Goal: Task Accomplishment & Management: Manage account settings

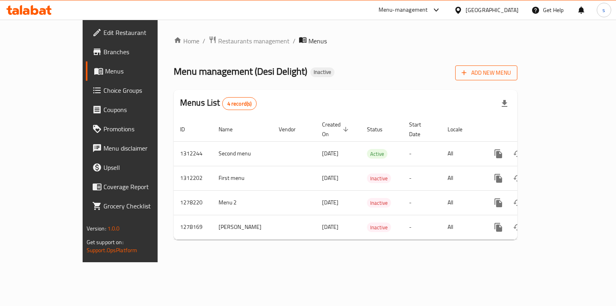
click at [511, 72] on span "Add New Menu" at bounding box center [486, 73] width 49 height 10
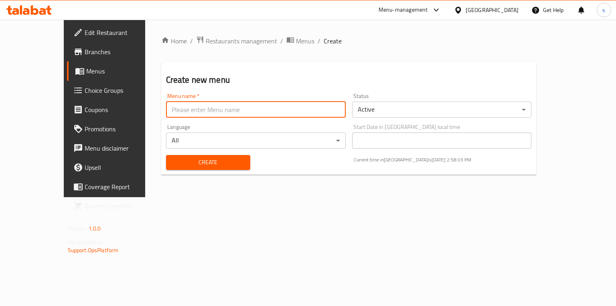
click at [249, 112] on input "text" at bounding box center [256, 110] width 180 height 16
type input "ر"
paste input "Third menu"
type input "Third menu"
click at [187, 160] on span "Create" at bounding box center [208, 162] width 71 height 10
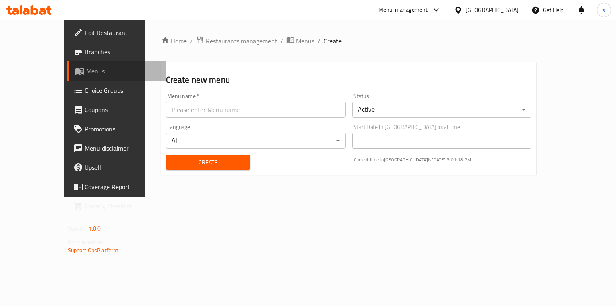
click at [86, 74] on span "Menus" at bounding box center [123, 71] width 74 height 10
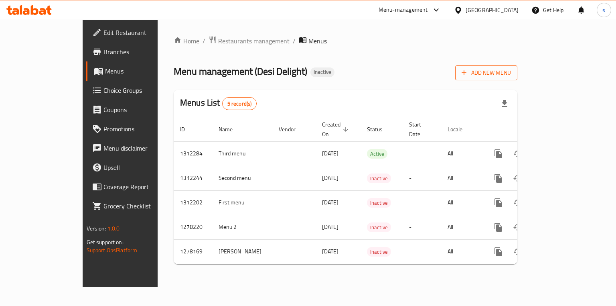
click at [518, 66] on button "Add New Menu" at bounding box center [486, 72] width 62 height 15
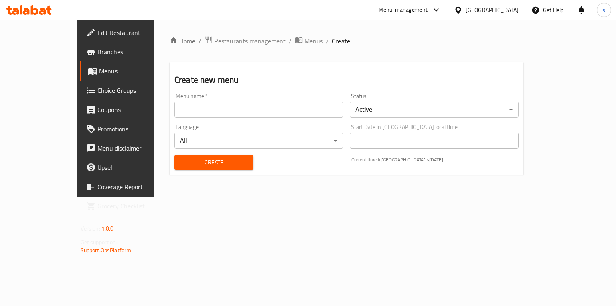
click at [299, 103] on input "text" at bounding box center [259, 110] width 169 height 16
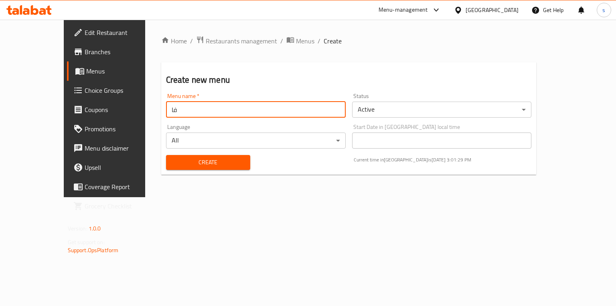
type input "ف"
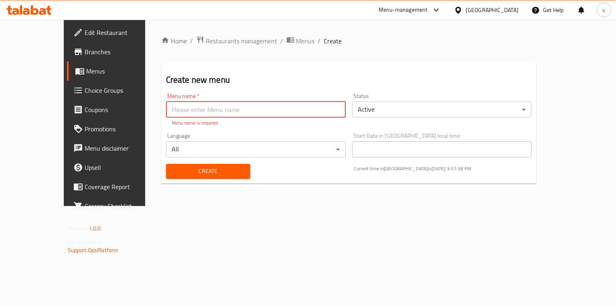
paste input "Third menu"
type input "Third menu"
click at [191, 167] on span "Create" at bounding box center [208, 171] width 71 height 10
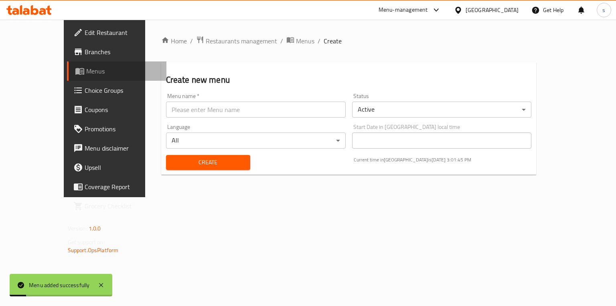
click at [86, 74] on span "Menus" at bounding box center [123, 71] width 74 height 10
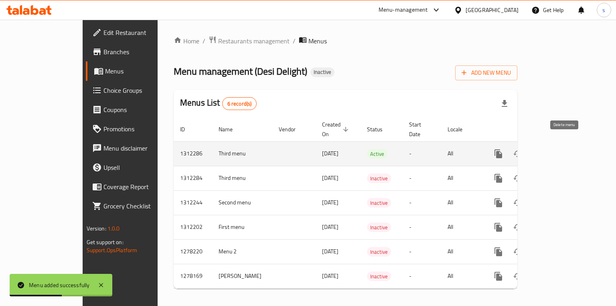
click at [540, 150] on icon "enhanced table" at bounding box center [537, 153] width 6 height 7
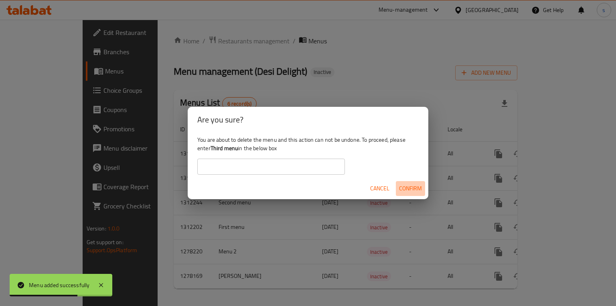
click at [407, 189] on span "Confirm" at bounding box center [410, 188] width 23 height 10
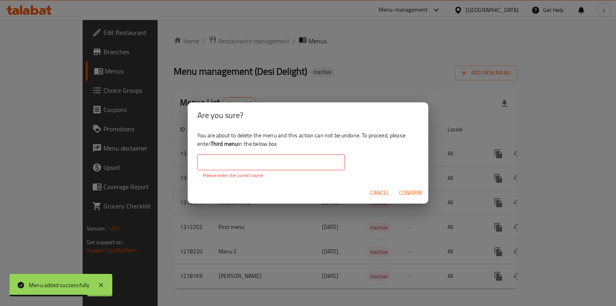
click at [316, 162] on input "text" at bounding box center [271, 162] width 148 height 16
paste input "Third menu"
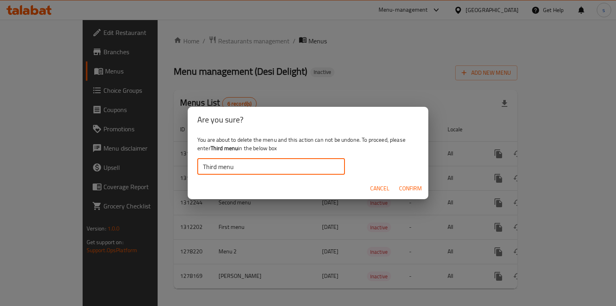
type input "Third menu"
click at [406, 187] on span "Confirm" at bounding box center [410, 188] width 23 height 10
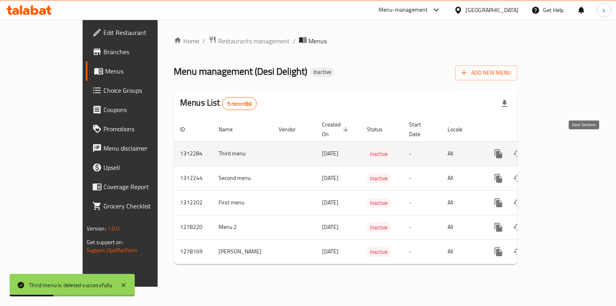
click at [561, 149] on icon "enhanced table" at bounding box center [557, 154] width 10 height 10
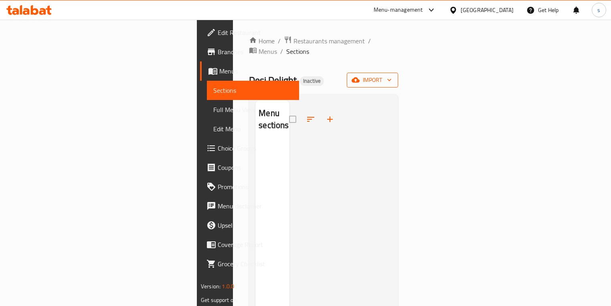
click at [392, 75] on span "import" at bounding box center [372, 80] width 39 height 10
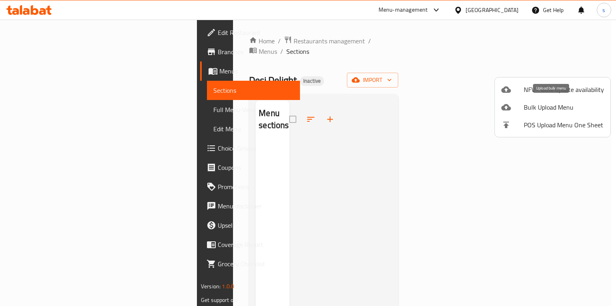
click at [534, 106] on span "Bulk Upload Menu" at bounding box center [564, 107] width 80 height 10
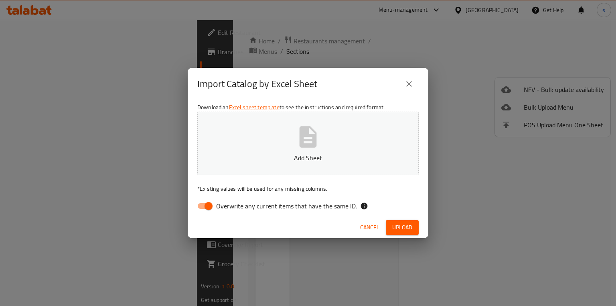
click at [230, 204] on span "Overwrite any current items that have the same ID." at bounding box center [286, 206] width 141 height 10
click at [230, 204] on input "Overwrite any current items that have the same ID." at bounding box center [209, 205] width 46 height 15
checkbox input "false"
click at [260, 148] on button "Add Sheet" at bounding box center [307, 143] width 221 height 63
click at [393, 224] on span "Upload" at bounding box center [402, 227] width 20 height 10
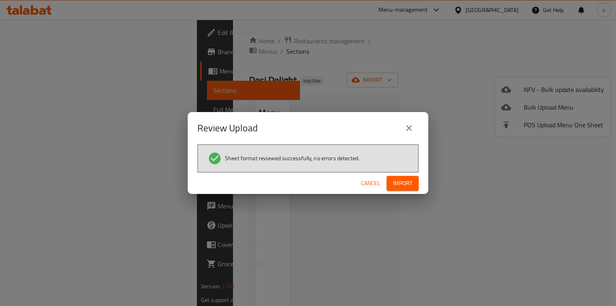
click at [400, 180] on span "Import" at bounding box center [402, 183] width 19 height 10
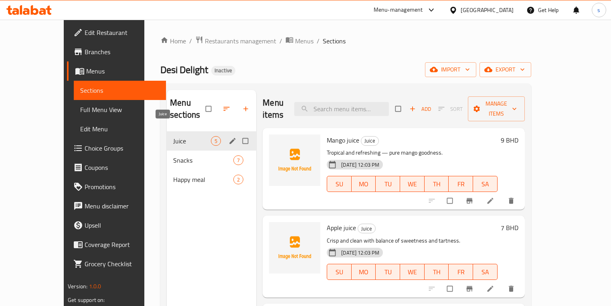
click at [194, 136] on span "Juice" at bounding box center [192, 141] width 38 height 10
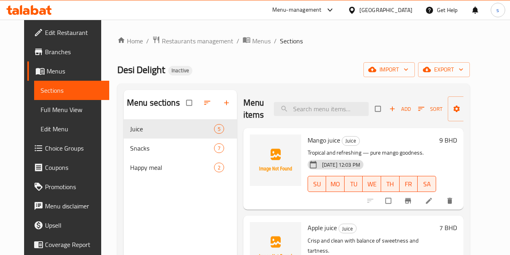
drag, startPoint x: 599, startPoint y: 0, endPoint x: 389, endPoint y: 135, distance: 249.9
click at [389, 135] on h6 "Mango juice Juice" at bounding box center [371, 139] width 128 height 11
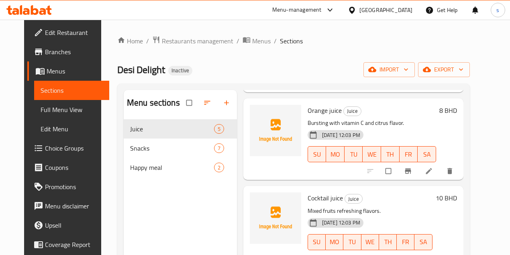
click at [48, 113] on span "Full Menu View" at bounding box center [72, 110] width 62 height 10
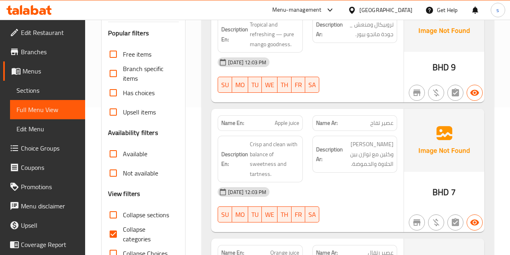
scroll to position [187, 0]
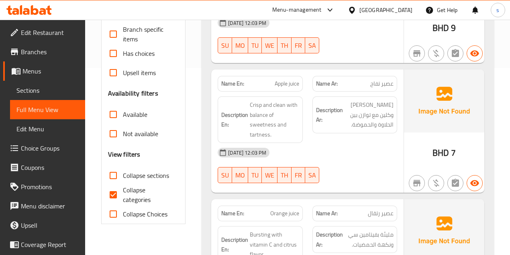
click at [111, 189] on input "Collapse categories" at bounding box center [113, 194] width 19 height 19
checkbox input "false"
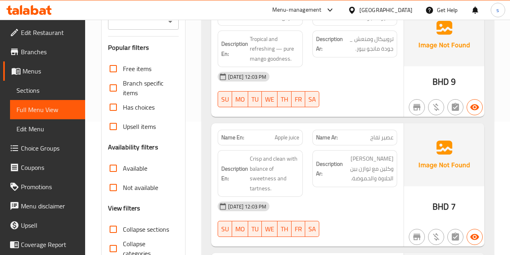
scroll to position [134, 0]
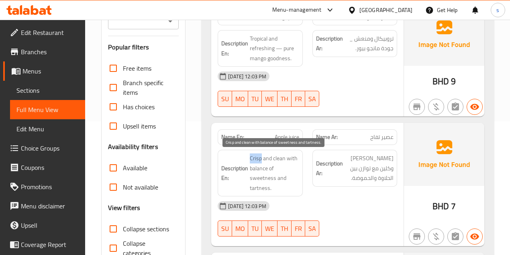
drag, startPoint x: 260, startPoint y: 157, endPoint x: 250, endPoint y: 159, distance: 11.0
click at [250, 159] on span "Crisp and clean with balance of sweetness and tartness." at bounding box center [274, 172] width 49 height 39
copy span "Crisp"
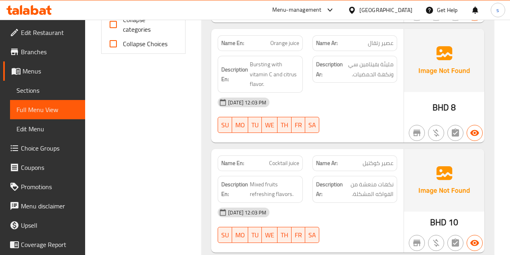
scroll to position [347, 0]
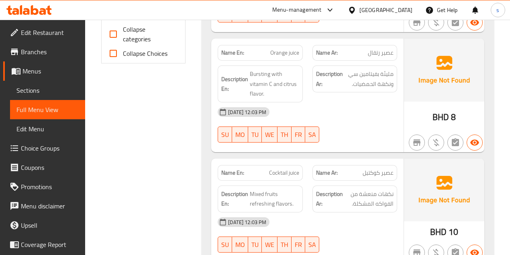
click at [376, 53] on span "عصير رتقال" at bounding box center [380, 53] width 26 height 8
click at [377, 51] on span "عصير رتقال" at bounding box center [380, 53] width 26 height 8
click at [375, 49] on span "عصير رتقال" at bounding box center [380, 53] width 26 height 8
click at [380, 51] on span "عصير رتقال" at bounding box center [380, 53] width 26 height 8
click at [378, 52] on span "عصير رتقال" at bounding box center [380, 53] width 26 height 8
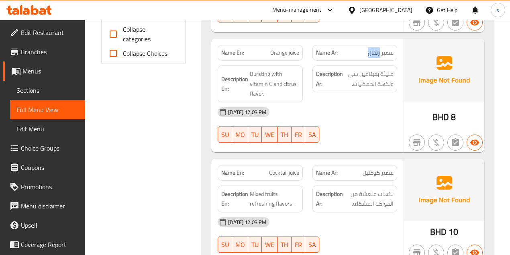
click at [378, 52] on span "عصير رتقال" at bounding box center [380, 53] width 26 height 8
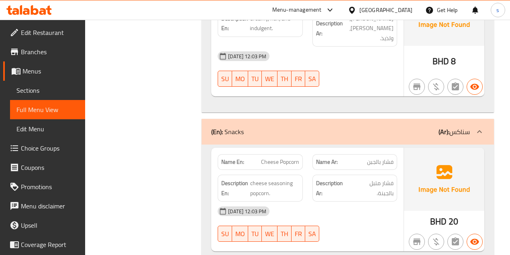
scroll to position [642, 0]
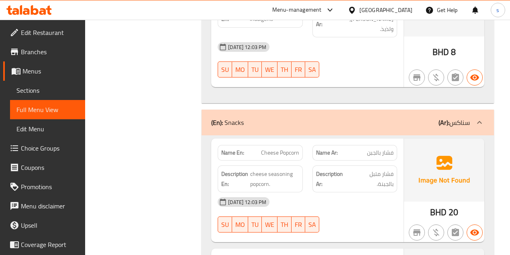
click at [325, 122] on div "(En): Snacks (Ar): سناكس" at bounding box center [347, 123] width 292 height 26
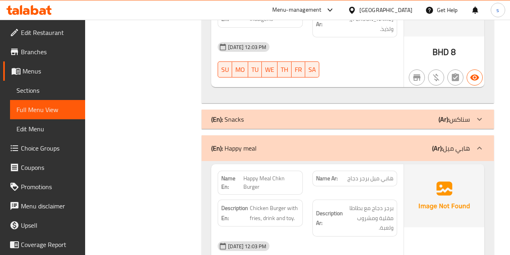
click at [397, 113] on div "(En): Snacks (Ar): سناكس" at bounding box center [347, 119] width 292 height 19
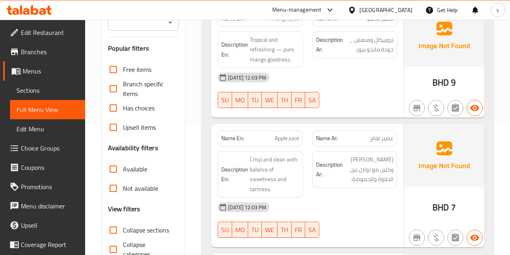
scroll to position [0, 0]
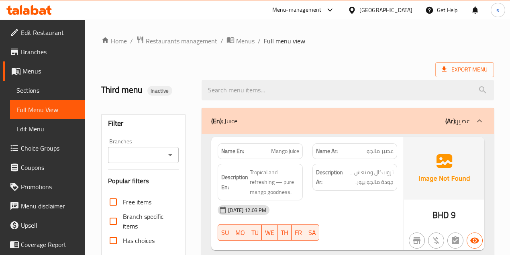
click at [39, 71] on span "Menus" at bounding box center [50, 71] width 56 height 10
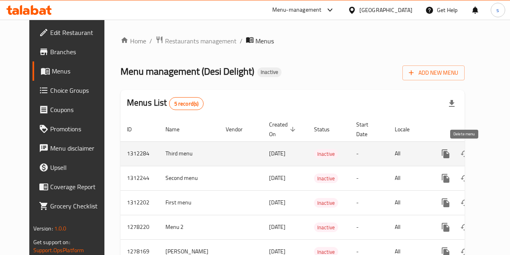
click at [479, 152] on icon "enhanced table" at bounding box center [484, 154] width 10 height 10
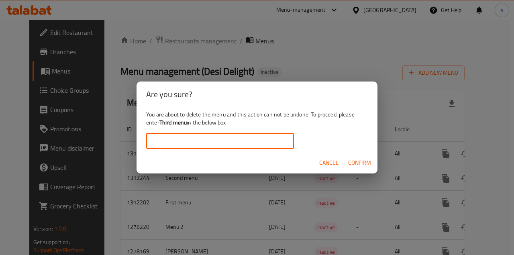
click at [208, 136] on input "text" at bounding box center [220, 141] width 148 height 16
type input "ف"
type input "Third menu"
click at [361, 162] on span "Confirm" at bounding box center [359, 163] width 23 height 10
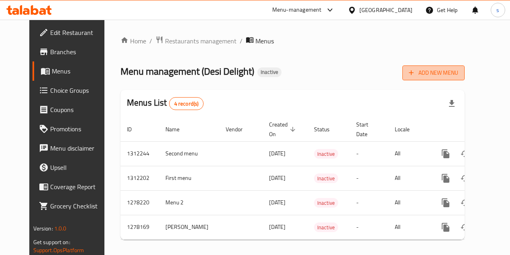
click at [458, 74] on span "Add New Menu" at bounding box center [432, 73] width 49 height 10
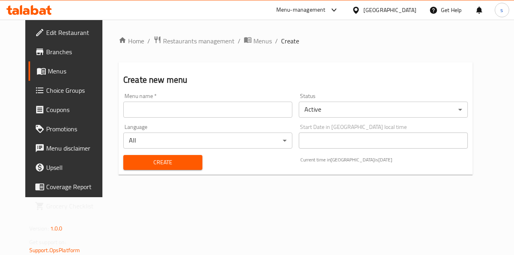
click at [274, 110] on input "text" at bounding box center [207, 110] width 169 height 16
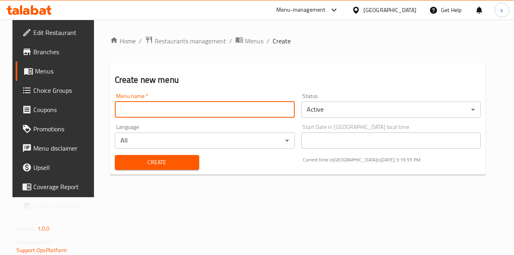
type input "Third menu"
click at [166, 162] on span "Create" at bounding box center [156, 162] width 71 height 10
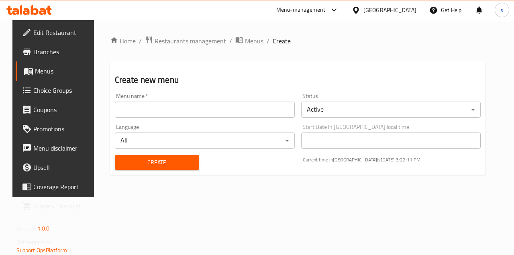
click at [40, 74] on span "Menus" at bounding box center [63, 71] width 57 height 10
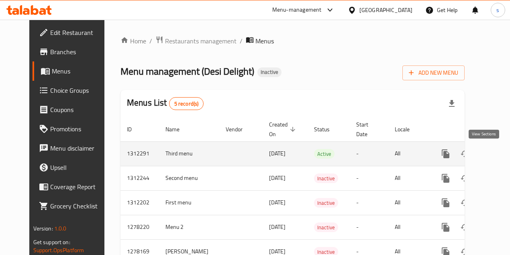
click at [499, 152] on icon "enhanced table" at bounding box center [502, 153] width 7 height 7
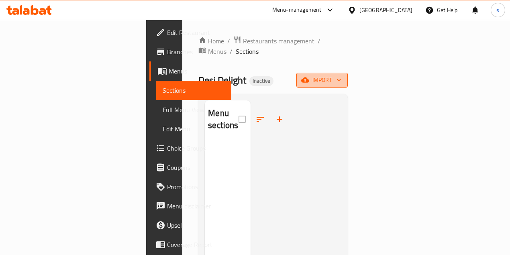
click at [341, 79] on icon "button" at bounding box center [339, 80] width 4 height 2
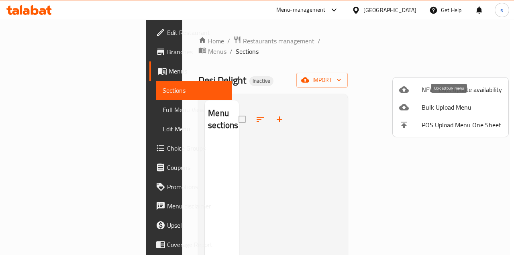
click at [438, 110] on span "Bulk Upload Menu" at bounding box center [461, 107] width 80 height 10
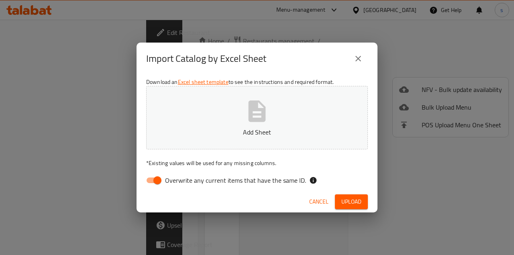
click at [156, 179] on input "Overwrite any current items that have the same ID." at bounding box center [157, 180] width 46 height 15
checkbox input "false"
click at [187, 114] on button "Add Sheet" at bounding box center [256, 117] width 221 height 63
click at [346, 204] on span "Upload" at bounding box center [351, 202] width 20 height 10
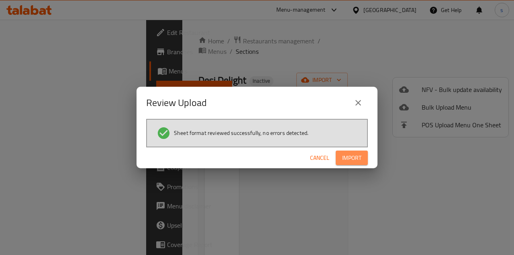
click at [352, 156] on span "Import" at bounding box center [351, 158] width 19 height 10
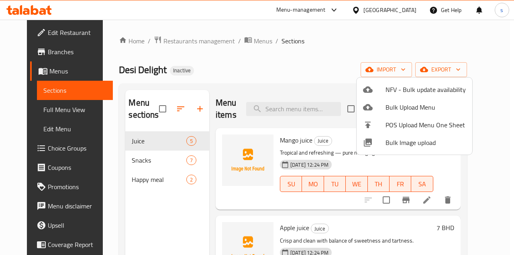
click at [128, 138] on div at bounding box center [257, 127] width 514 height 255
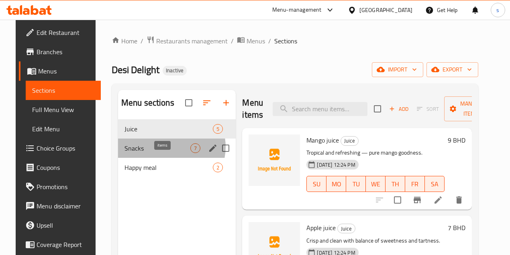
click at [191, 152] on span "7" at bounding box center [195, 148] width 9 height 8
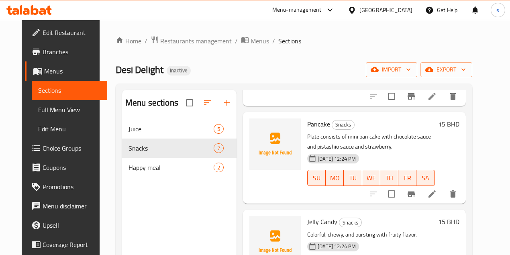
scroll to position [320, 0]
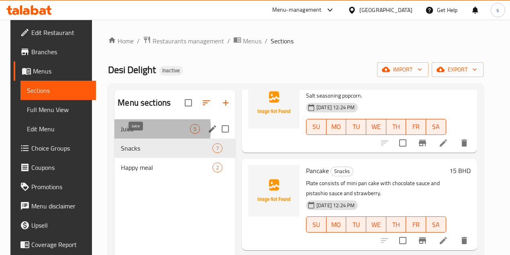
click at [121, 134] on span "Juice" at bounding box center [155, 129] width 69 height 10
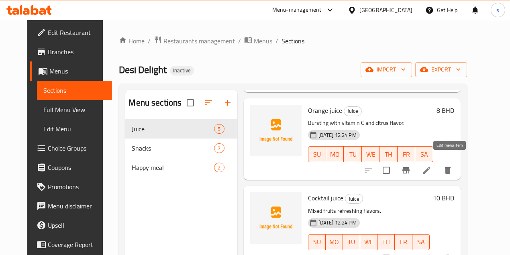
click at [431, 165] on icon at bounding box center [427, 170] width 10 height 10
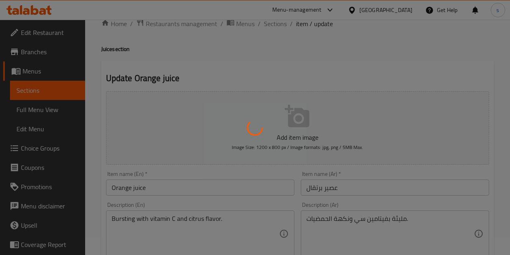
scroll to position [26, 0]
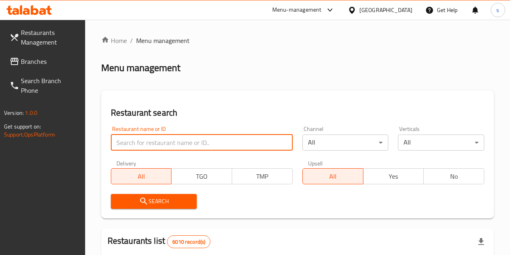
click at [128, 145] on input "search" at bounding box center [202, 142] width 182 height 16
type input "28029"
click button "Search" at bounding box center [154, 201] width 86 height 15
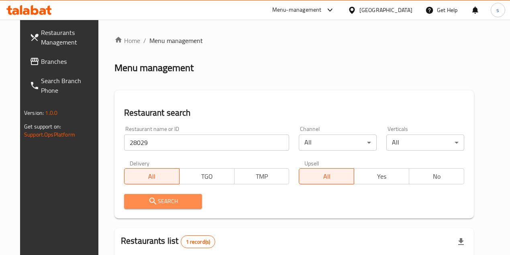
click at [148, 201] on icon "submit" at bounding box center [153, 201] width 10 height 10
click at [165, 204] on span "Search" at bounding box center [162, 201] width 65 height 10
click at [152, 207] on button "Search" at bounding box center [163, 201] width 78 height 15
click at [41, 57] on span "Branches" at bounding box center [70, 62] width 58 height 10
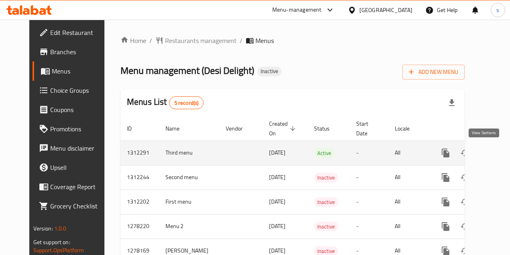
click at [498, 152] on icon "enhanced table" at bounding box center [503, 153] width 10 height 10
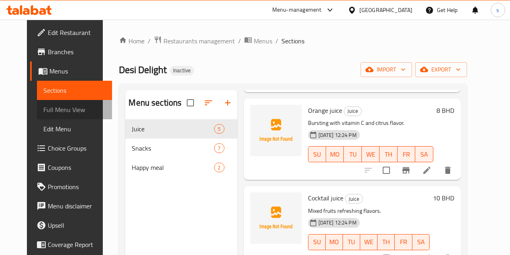
click at [57, 108] on span "Full Menu View" at bounding box center [74, 110] width 62 height 10
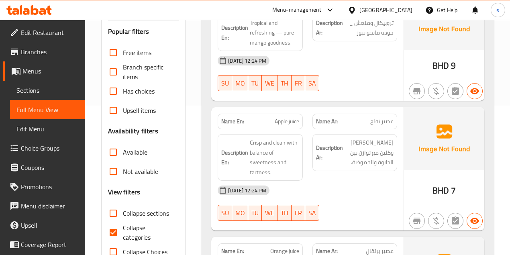
scroll to position [214, 0]
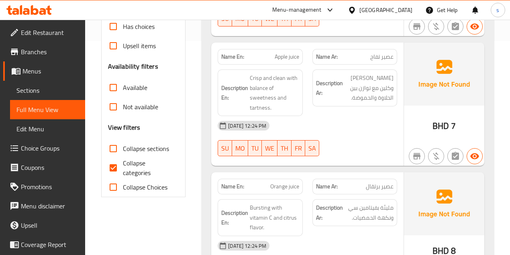
click at [112, 167] on input "Collapse categories" at bounding box center [113, 167] width 19 height 19
checkbox input "false"
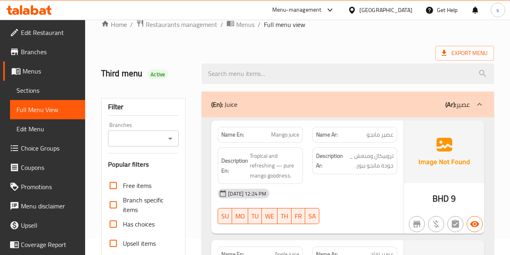
scroll to position [0, 0]
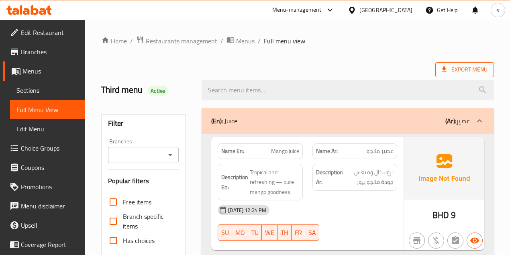
click at [474, 67] on span "Export Menu" at bounding box center [464, 70] width 46 height 10
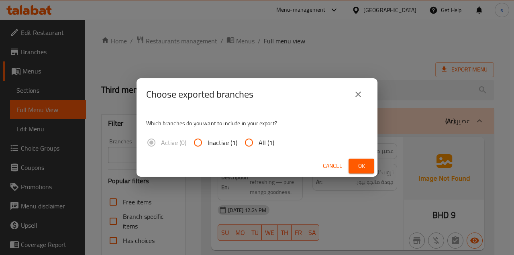
click at [264, 141] on span "All (1)" at bounding box center [266, 143] width 16 height 10
click at [258, 141] on input "All (1)" at bounding box center [248, 142] width 19 height 19
radio input "true"
click at [361, 165] on span "Ok" at bounding box center [361, 166] width 13 height 10
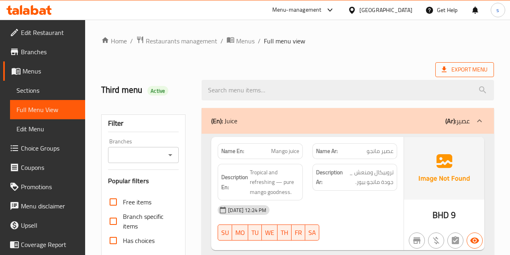
click at [465, 69] on span "Export Menu" at bounding box center [464, 70] width 46 height 10
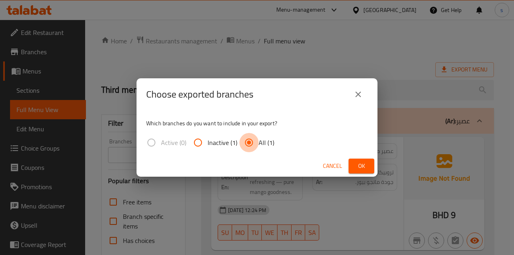
click at [244, 142] on input "All (1)" at bounding box center [248, 142] width 19 height 19
click at [359, 92] on icon "close" at bounding box center [358, 94] width 6 height 6
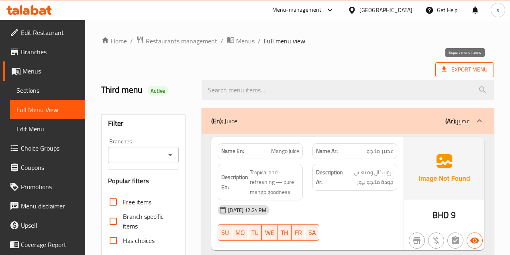
click at [457, 69] on span "Export Menu" at bounding box center [464, 70] width 46 height 10
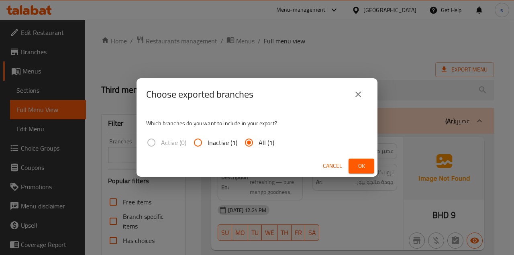
click at [253, 141] on input "All (1)" at bounding box center [248, 142] width 19 height 19
click at [356, 167] on span "Ok" at bounding box center [361, 166] width 13 height 10
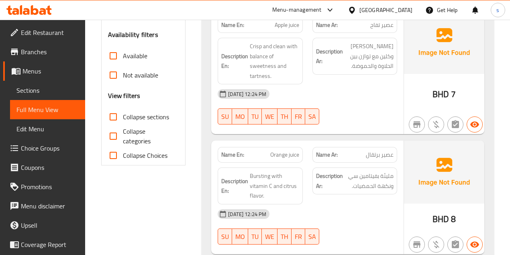
scroll to position [187, 0]
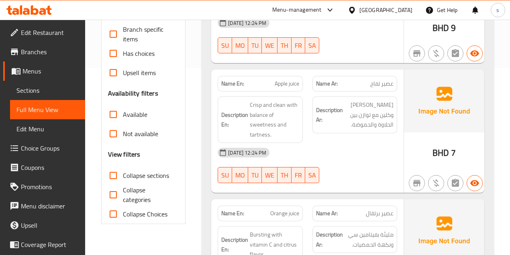
click at [335, 62] on div "Name En: Mango juice Name Ar: عصير مانجو Description En: Tropical and refreshin…" at bounding box center [307, 7] width 192 height 114
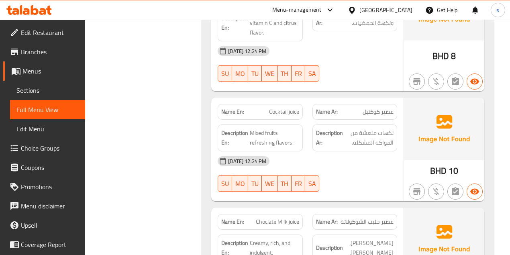
scroll to position [463, 0]
